Goal: Information Seeking & Learning: Learn about a topic

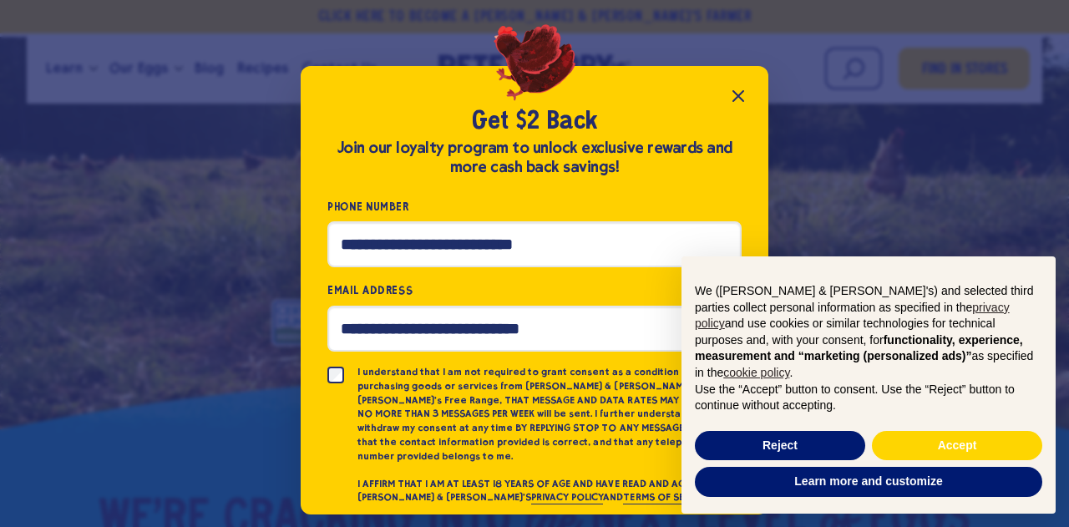
click at [737, 98] on icon "Close popup" at bounding box center [739, 96] width 10 height 10
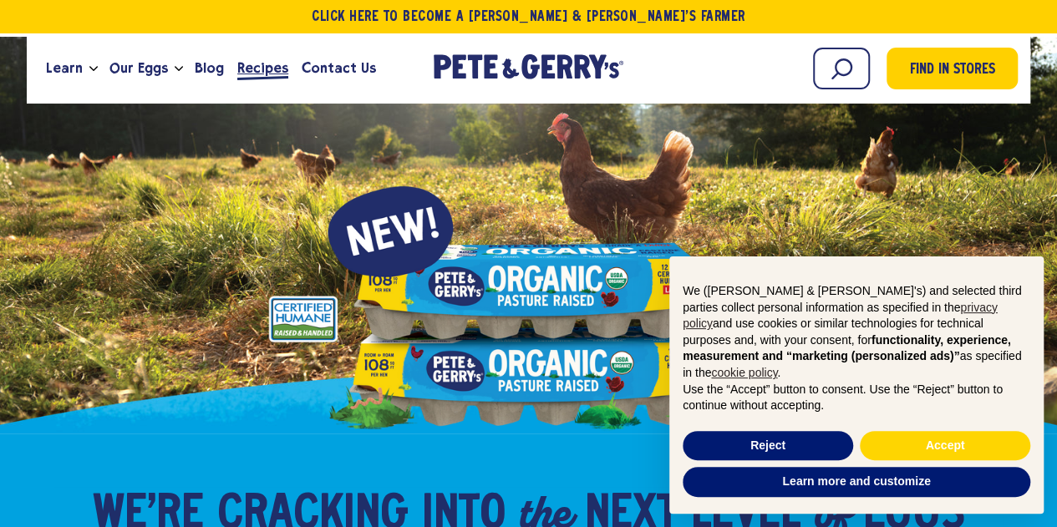
click at [262, 69] on span "Recipes" at bounding box center [262, 68] width 51 height 21
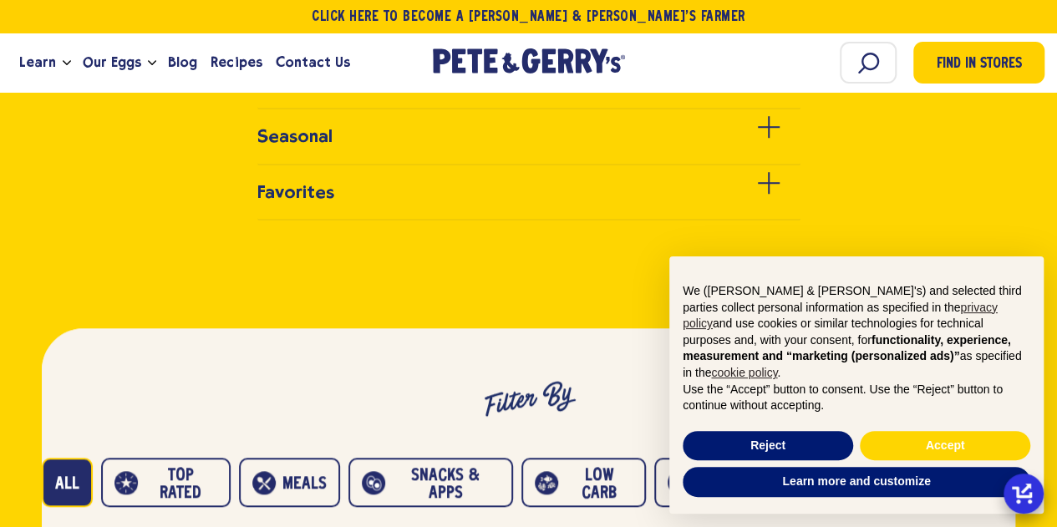
scroll to position [501, 0]
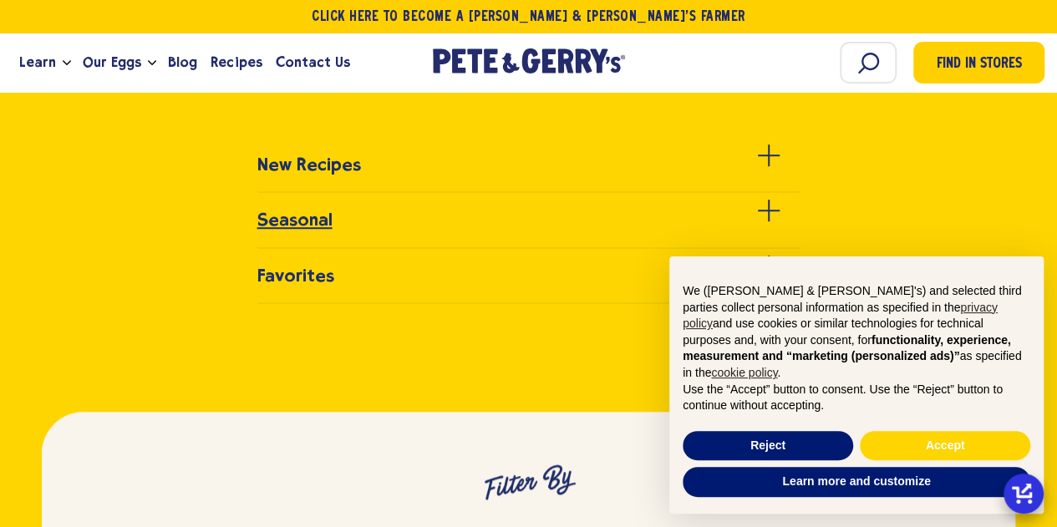
click at [294, 220] on h3 "Seasonal" at bounding box center [294, 220] width 75 height 20
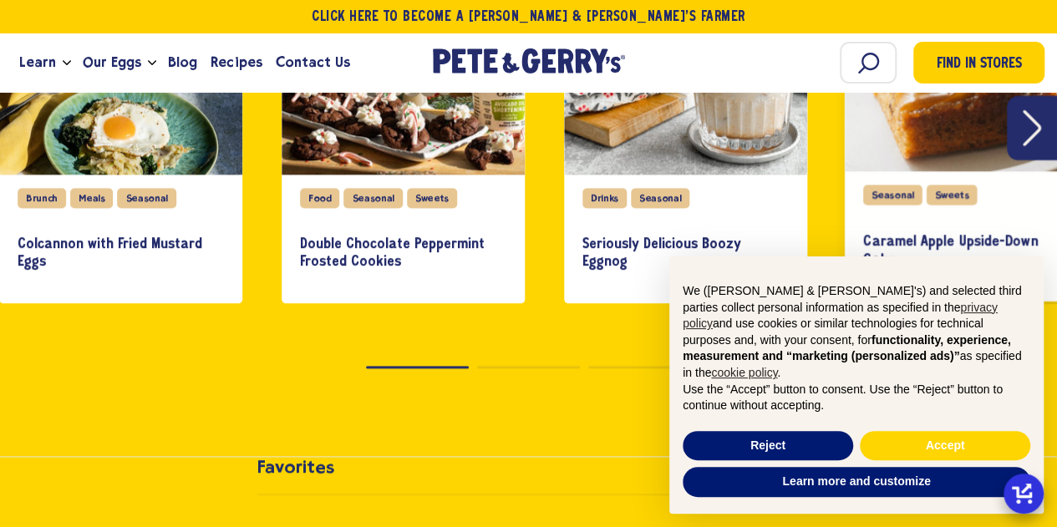
scroll to position [752, 0]
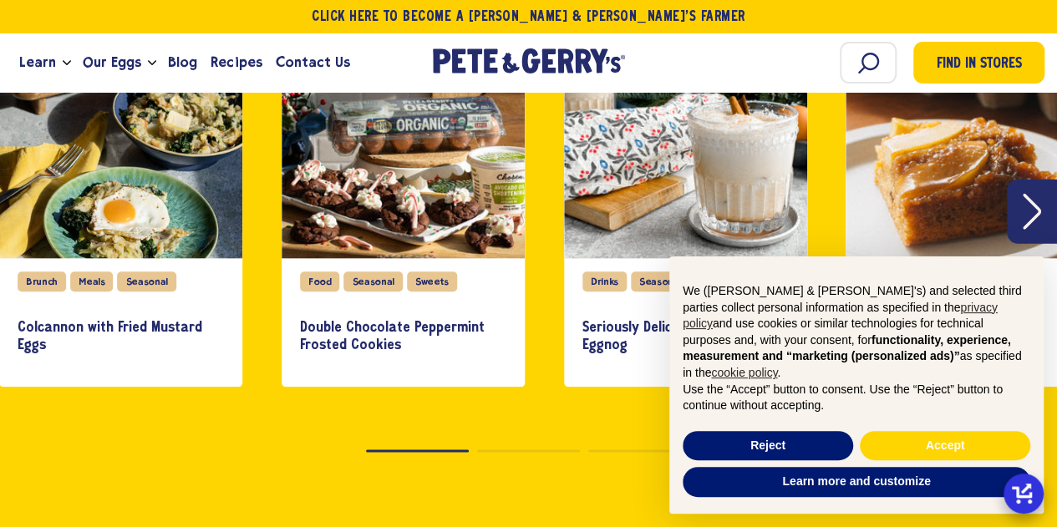
click at [1031, 215] on icon "Next" at bounding box center [1032, 212] width 18 height 36
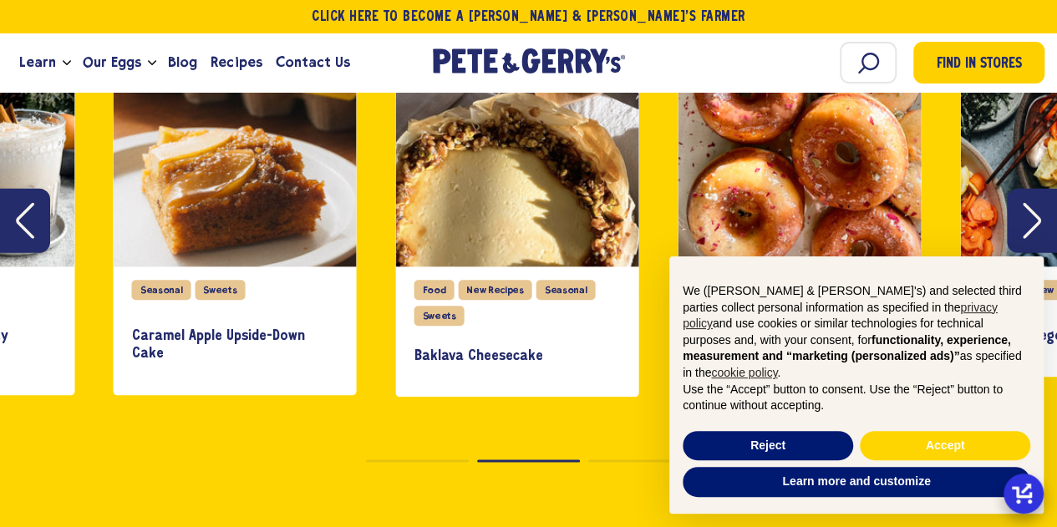
scroll to position [836, 0]
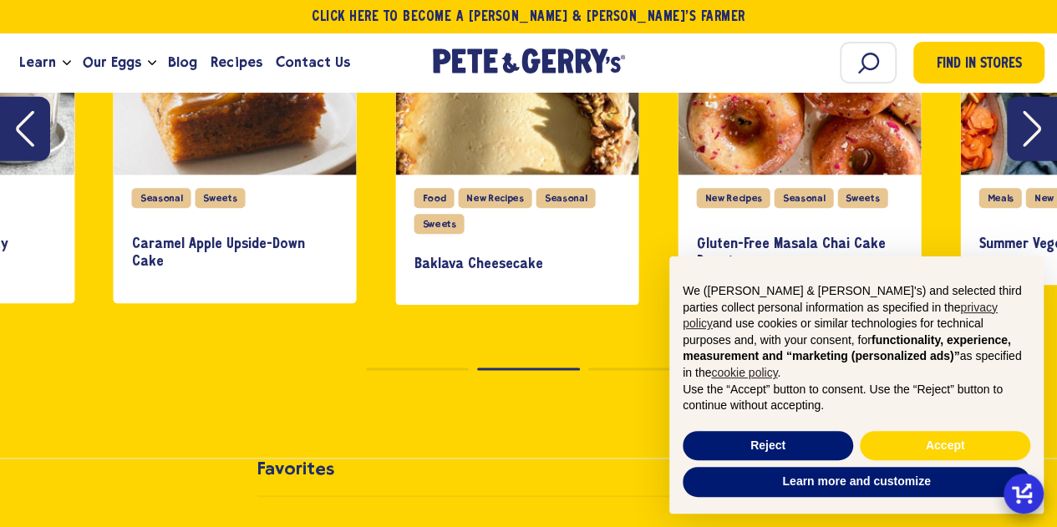
click at [1033, 125] on icon "Next" at bounding box center [1032, 129] width 18 height 36
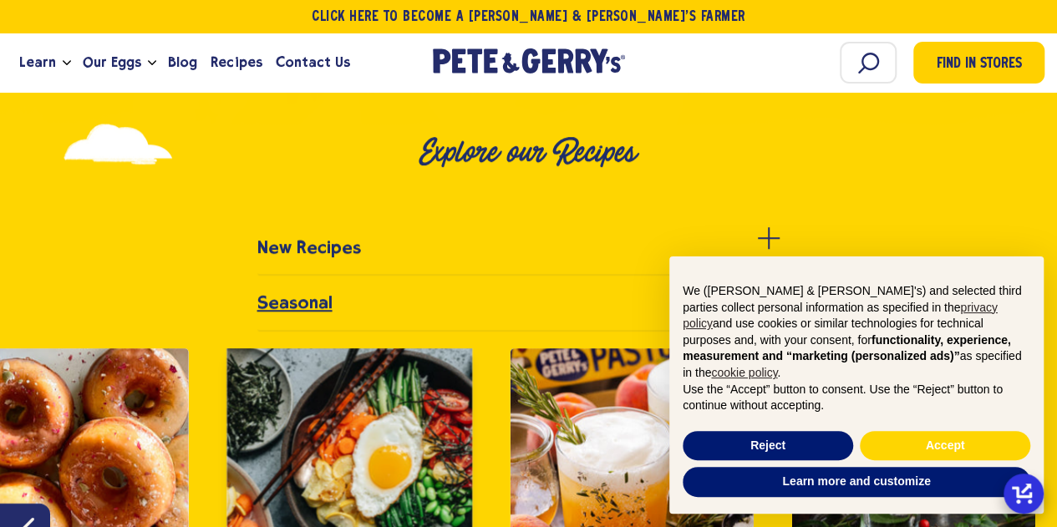
scroll to position [418, 0]
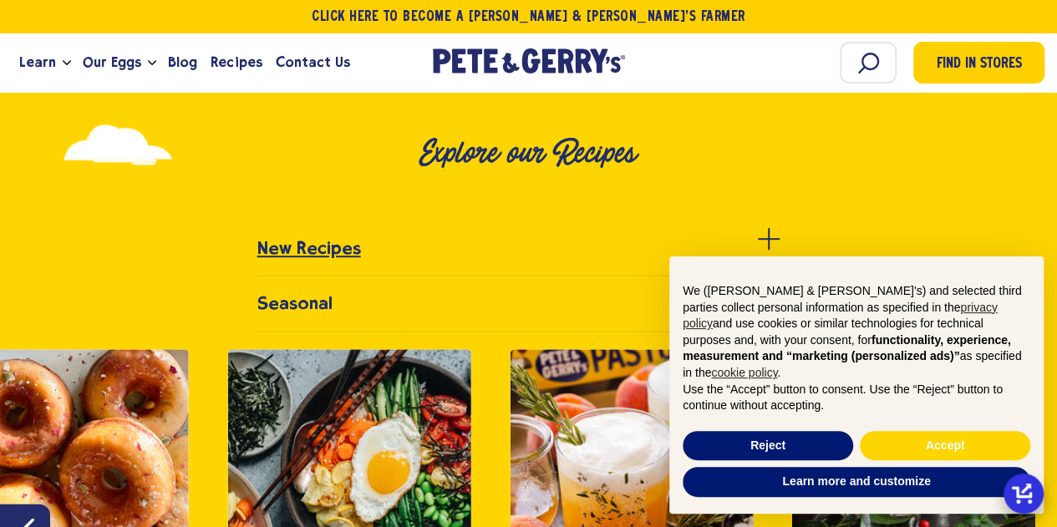
click at [324, 250] on h3 "New Recipes" at bounding box center [309, 248] width 104 height 20
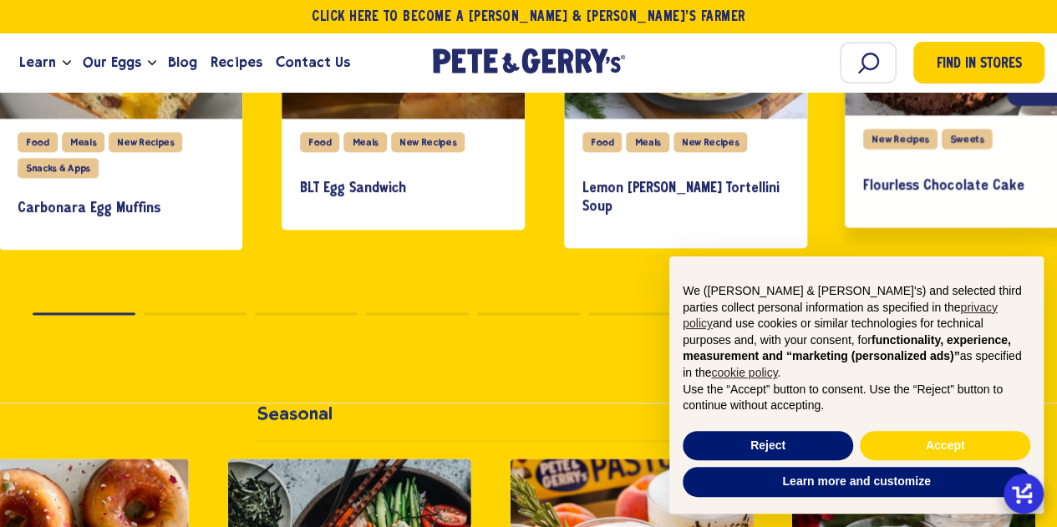
scroll to position [752, 0]
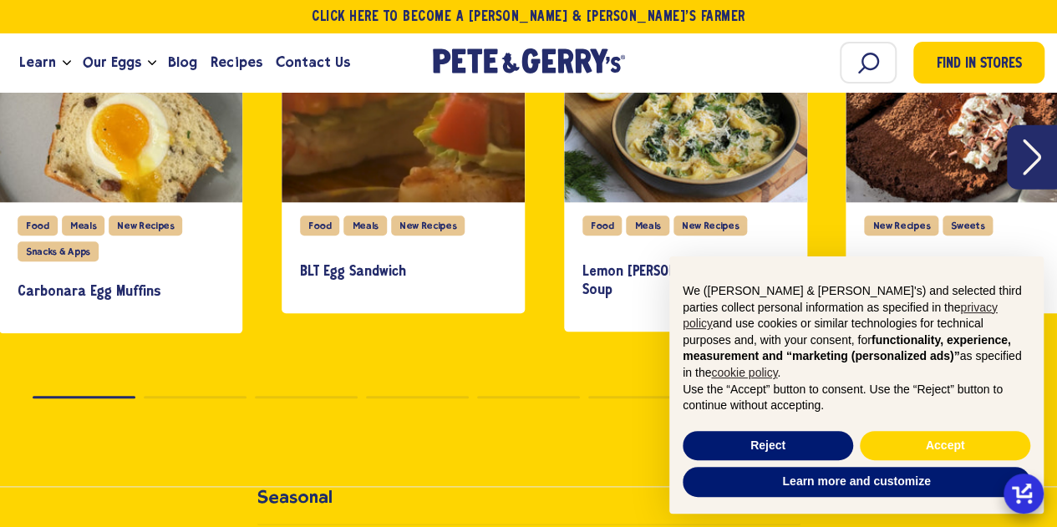
click at [1037, 156] on icon "Next" at bounding box center [1032, 158] width 18 height 36
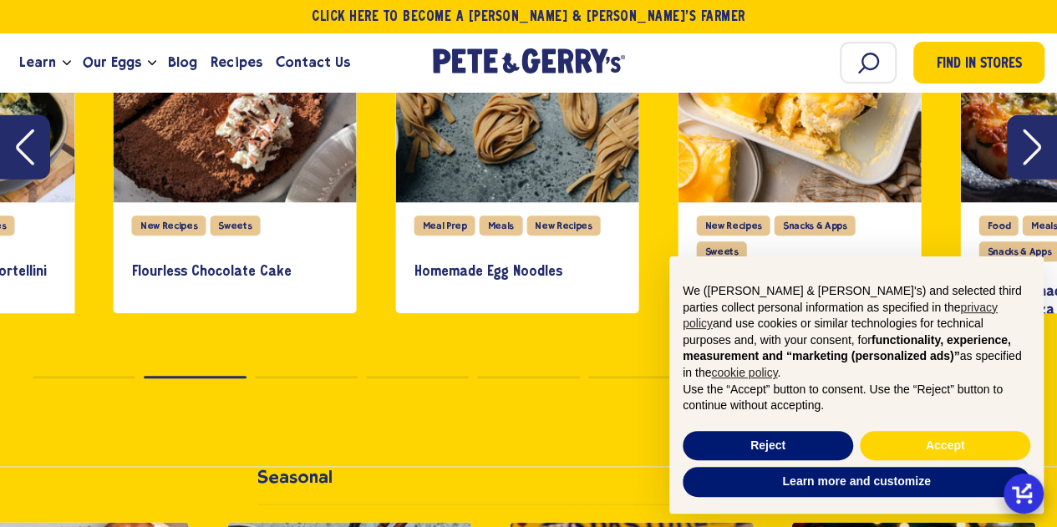
click at [1036, 150] on icon "Next" at bounding box center [1032, 148] width 18 height 36
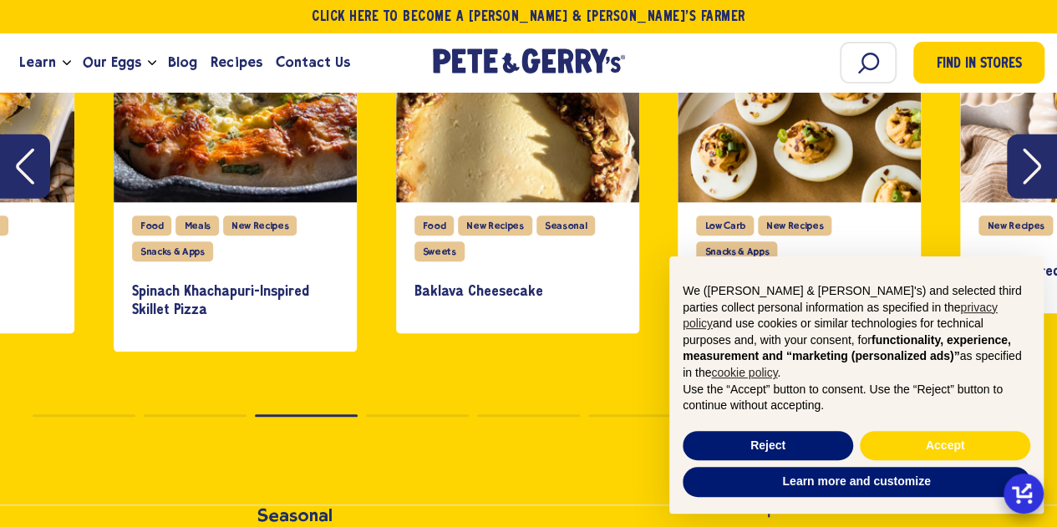
click at [1026, 161] on icon "Next" at bounding box center [1032, 166] width 18 height 36
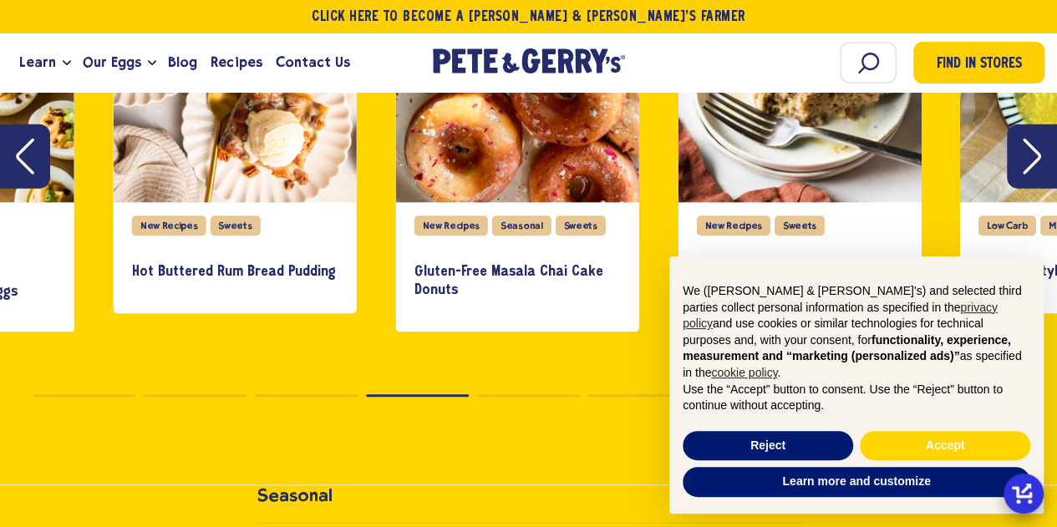
click at [1030, 160] on icon "Next" at bounding box center [1032, 156] width 18 height 36
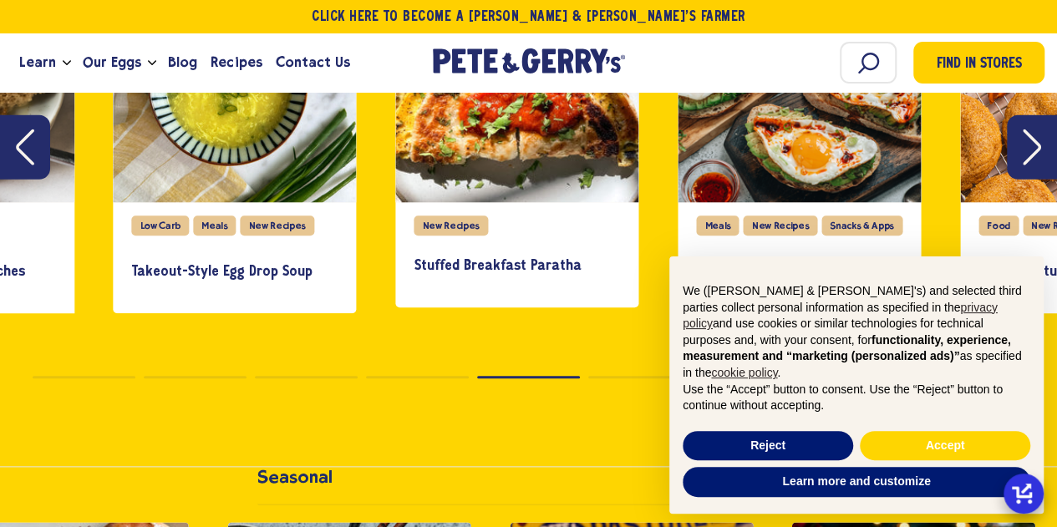
click at [1030, 151] on icon "Next" at bounding box center [1032, 148] width 18 height 36
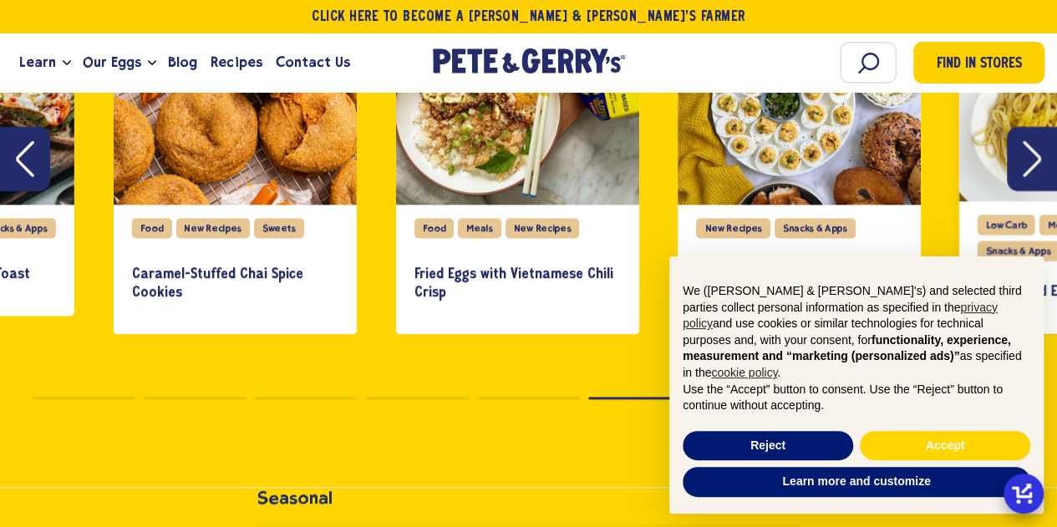
scroll to position [668, 0]
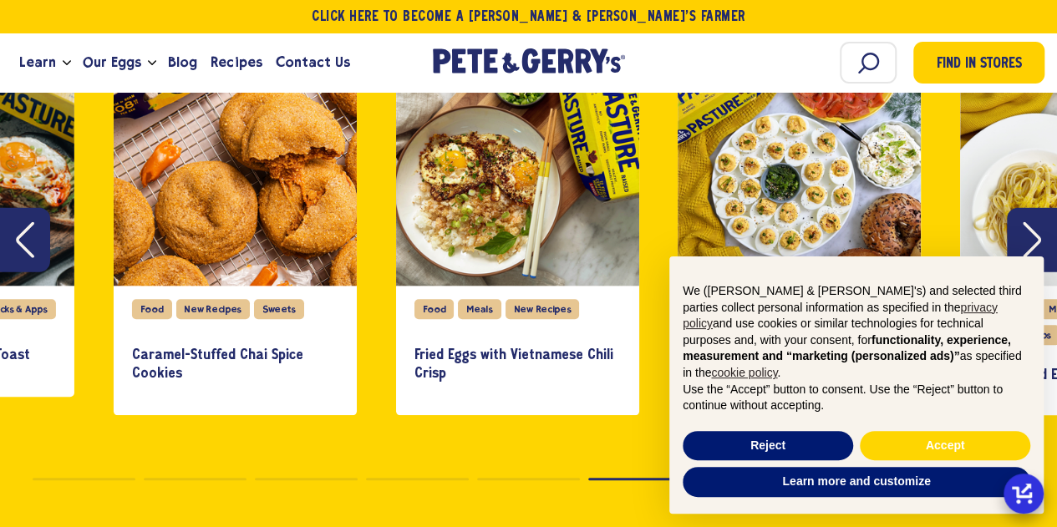
click at [1026, 226] on icon "Next" at bounding box center [1032, 239] width 18 height 36
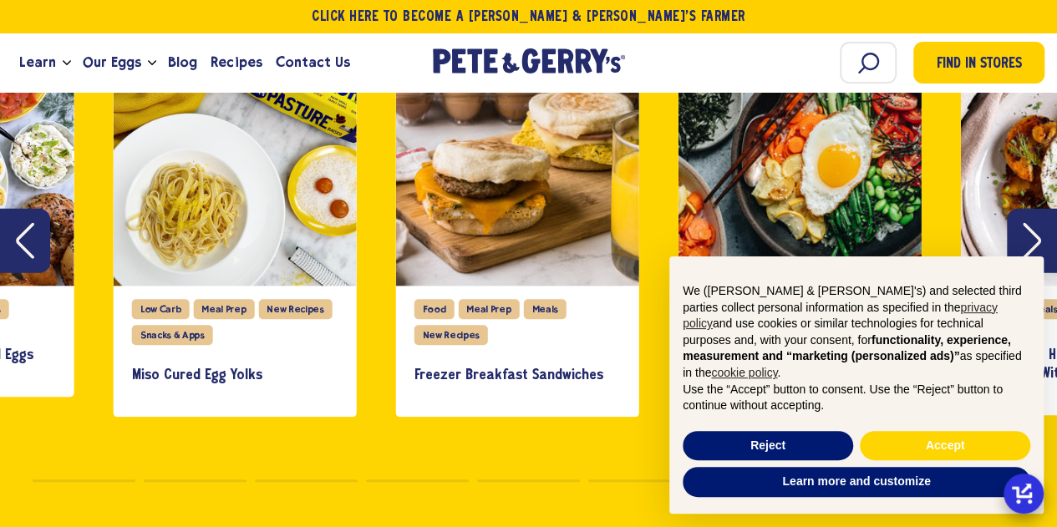
click at [1032, 232] on icon "Next" at bounding box center [1032, 241] width 18 height 36
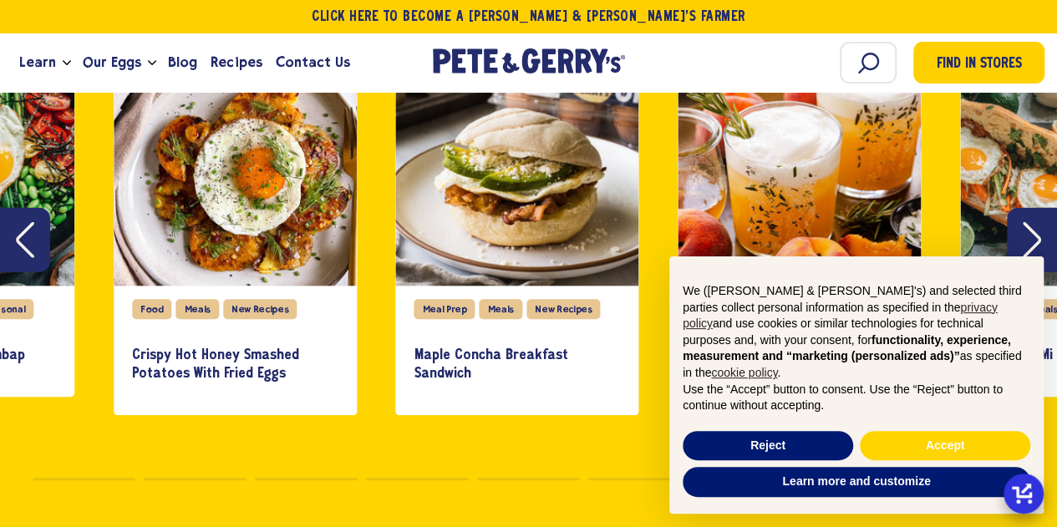
click at [1039, 231] on button "Next" at bounding box center [1032, 239] width 50 height 64
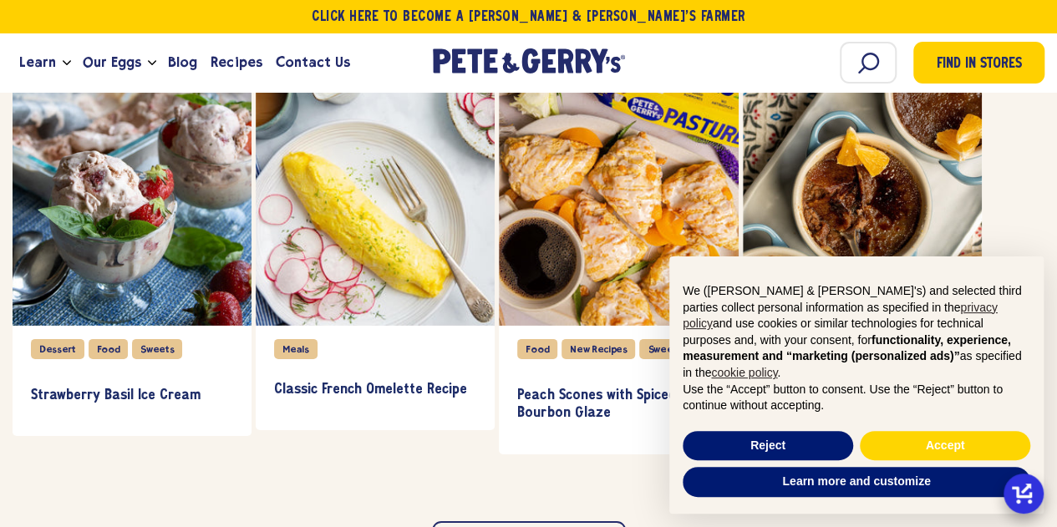
scroll to position [2423, 0]
